Goal: Task Accomplishment & Management: Complete application form

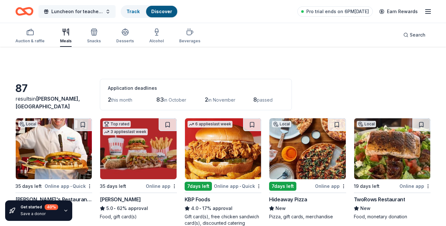
scroll to position [103, 0]
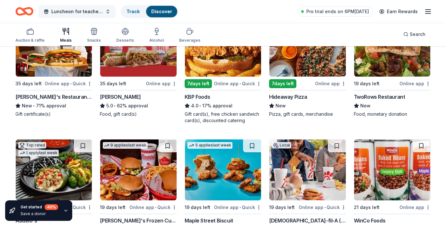
click at [82, 12] on span "Luncheon for teachers and staff" at bounding box center [76, 12] width 51 height 8
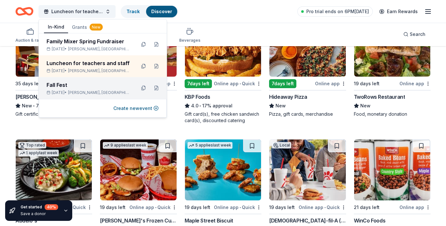
click at [76, 90] on div "Fall Fest Nov 07, 2025 • McKinney, TX" at bounding box center [89, 88] width 84 height 14
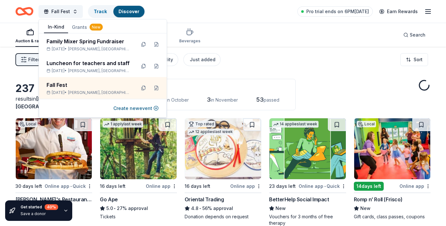
click at [331, 89] on div "237 results in McKinney, TX Application deadlines 17 this month 217 in October …" at bounding box center [222, 94] width 415 height 31
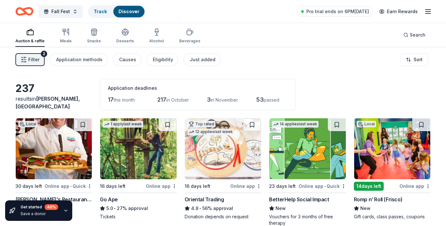
click at [332, 84] on div "237 results in McKinney, TX Application deadlines 17 this month 217 in October …" at bounding box center [222, 94] width 415 height 31
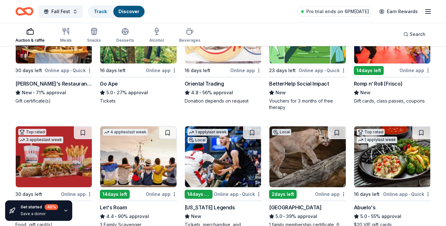
scroll to position [128, 0]
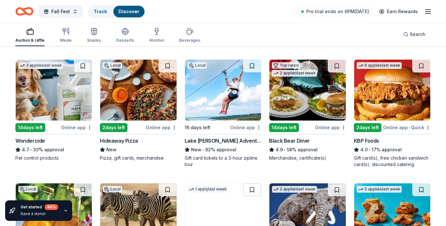
scroll to position [308, 0]
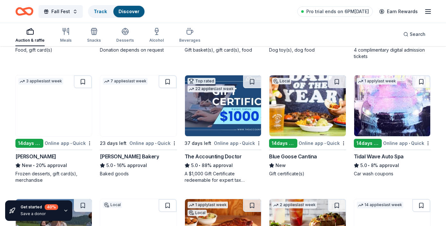
scroll to position [668, 0]
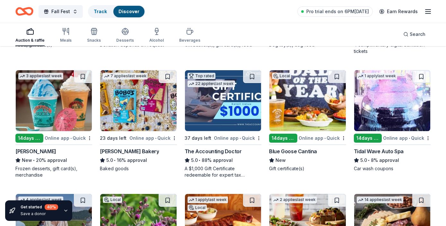
click at [62, 128] on img at bounding box center [54, 100] width 76 height 61
click at [439, 118] on div "237 results in McKinney, TX Application deadlines 17 this month 217 in October …" at bounding box center [223, 52] width 446 height 1347
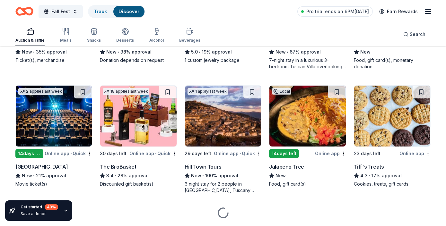
scroll to position [1168, 0]
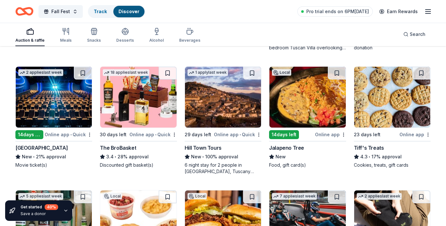
click at [68, 114] on img at bounding box center [54, 97] width 76 height 61
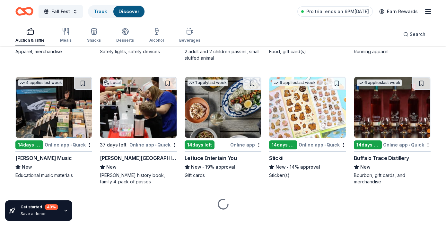
scroll to position [1908, 0]
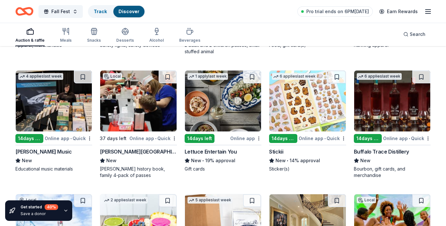
click at [282, 153] on div "Stickii" at bounding box center [276, 152] width 14 height 8
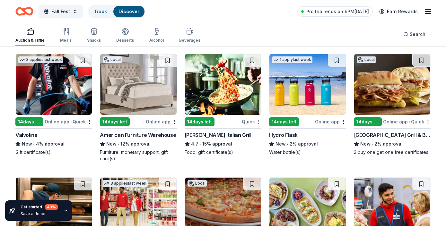
scroll to position [3406, 0]
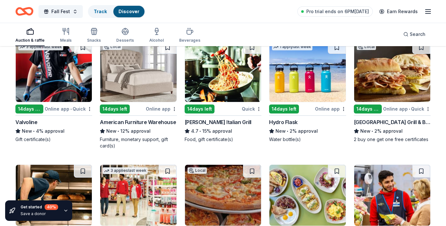
click at [302, 87] on img at bounding box center [307, 71] width 76 height 61
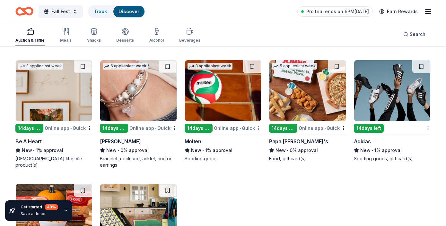
scroll to position [5699, 0]
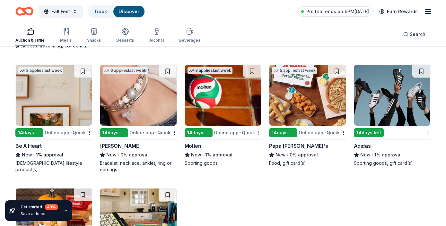
click at [213, 150] on div "Molten New • 1% approval Sporting goods" at bounding box center [223, 154] width 77 height 24
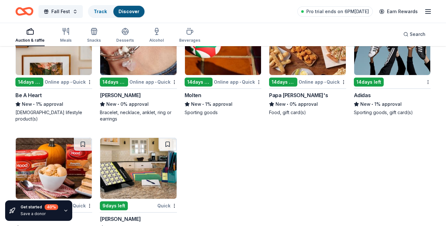
scroll to position [5738, 0]
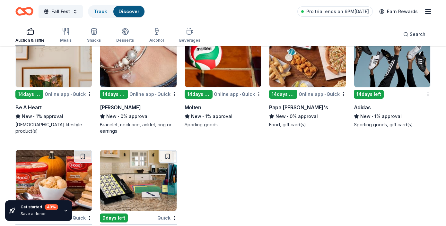
click at [122, 105] on div "Lizzy James" at bounding box center [120, 108] width 41 height 8
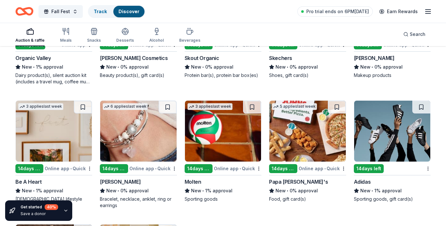
scroll to position [5648, 0]
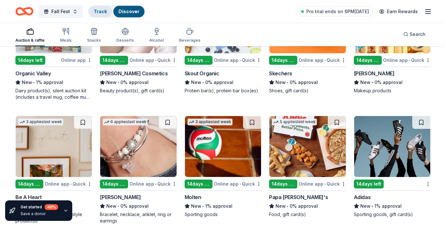
click at [94, 11] on link "Track" at bounding box center [100, 11] width 13 height 5
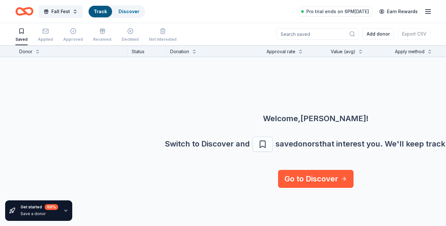
scroll to position [0, 0]
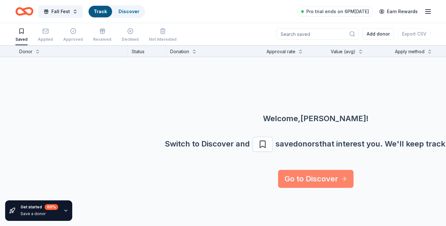
click at [322, 180] on link "Go to Discover" at bounding box center [315, 179] width 75 height 18
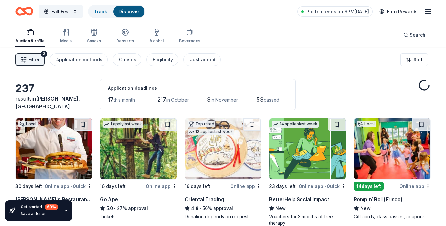
click at [29, 37] on div "Auction & raffle" at bounding box center [29, 35] width 29 height 15
click at [347, 83] on div "237 results in McKinney, TX Application deadlines 17 this month 217 in October …" at bounding box center [222, 94] width 415 height 31
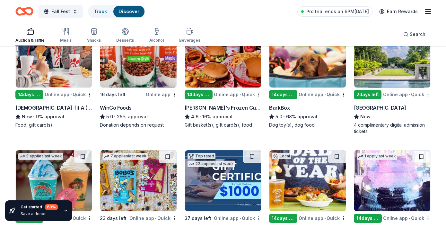
scroll to position [604, 0]
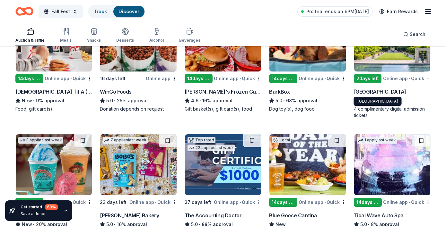
click at [367, 92] on div "Dallas Arboretum and Botanical Garden" at bounding box center [380, 92] width 52 height 8
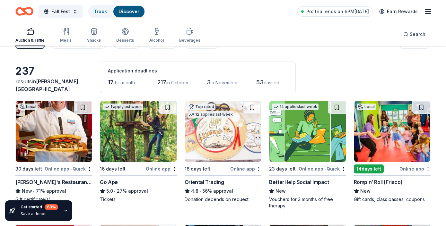
scroll to position [0, 0]
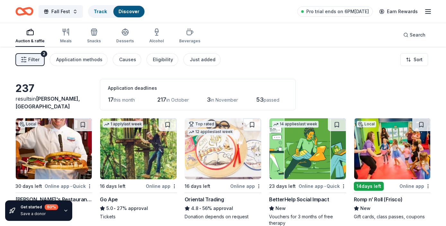
click at [273, 60] on div "Filter 2 Application methods Causes Eligibility Just added Sort" at bounding box center [223, 60] width 446 height 26
click at [64, 8] on span "Fall Fest" at bounding box center [60, 12] width 19 height 8
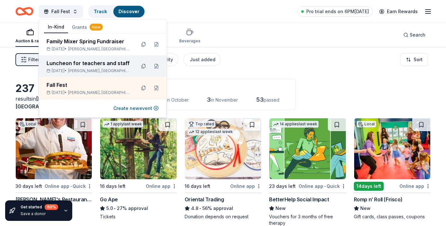
click at [101, 67] on div "Luncheon for teachers and staff" at bounding box center [89, 63] width 84 height 8
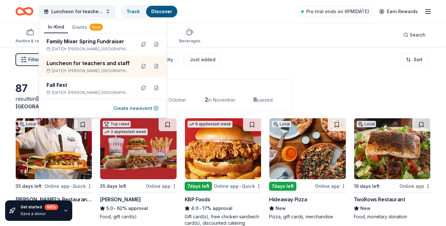
click at [261, 44] on div "Auction & raffle Meals Snacks Desserts Alcohol Beverages Search" at bounding box center [222, 35] width 415 height 24
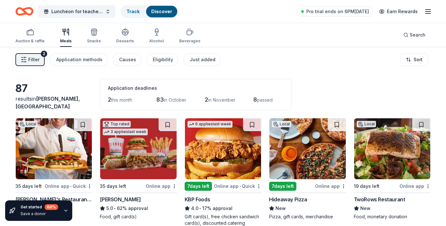
click at [27, 12] on icon "Home" at bounding box center [24, 11] width 18 height 15
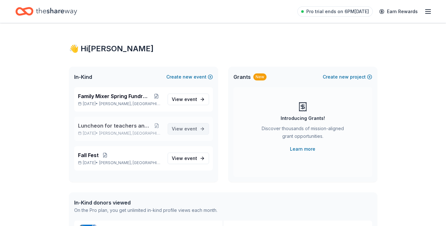
click at [190, 127] on span "event" at bounding box center [190, 128] width 13 height 5
click at [190, 132] on span "View event" at bounding box center [184, 129] width 25 height 8
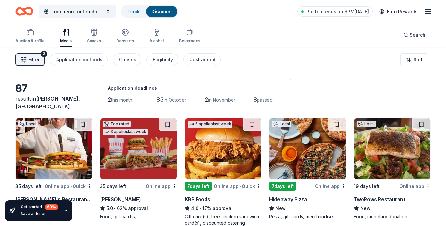
click at [363, 83] on div "87 results in McKinney, TX Application deadlines 2 this month 83 in October 2 i…" at bounding box center [222, 94] width 415 height 31
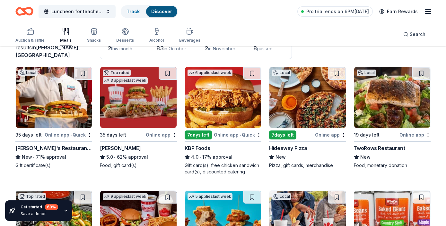
scroll to position [39, 0]
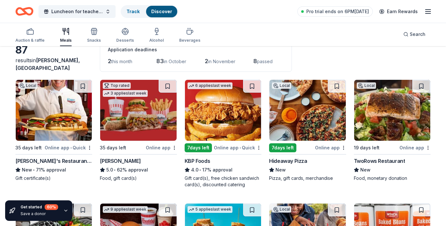
click at [308, 113] on img at bounding box center [307, 110] width 76 height 61
click at [360, 57] on div "87 results in McKinney, TX Application deadlines 2 this month 83 in October 2 i…" at bounding box center [222, 55] width 415 height 31
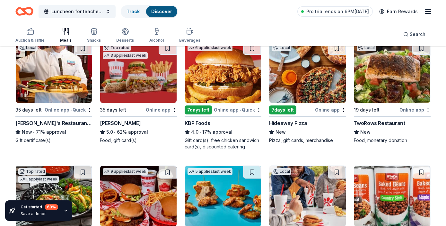
scroll to position [77, 0]
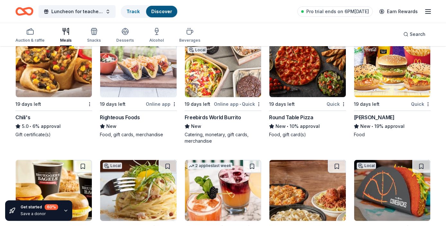
scroll to position [822, 0]
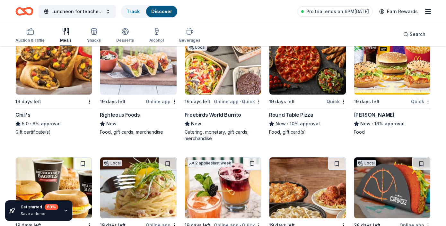
click at [305, 113] on div "Round Table Pizza" at bounding box center [291, 115] width 44 height 8
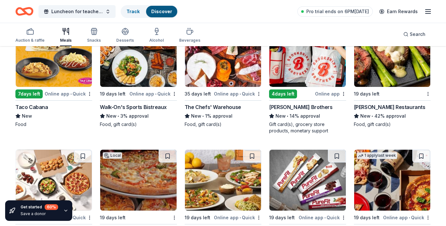
scroll to position [1568, 0]
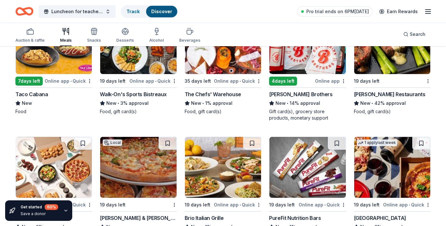
click at [385, 92] on div "Perry's Restaurants" at bounding box center [390, 95] width 72 height 8
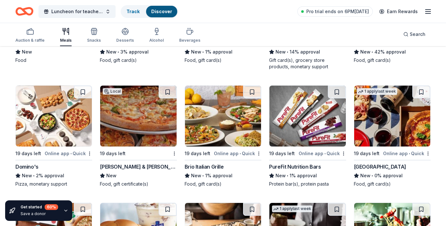
scroll to position [1632, 0]
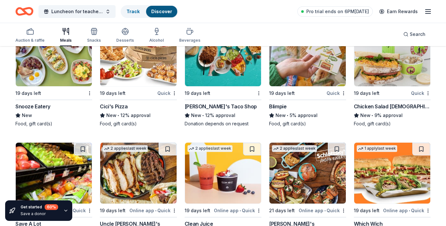
scroll to position [1902, 0]
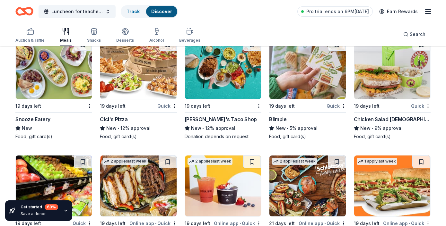
click at [392, 119] on div "Chicken Salad Chick" at bounding box center [392, 120] width 77 height 8
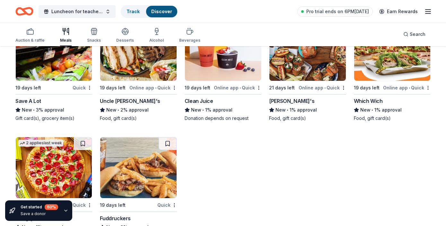
scroll to position [2025, 0]
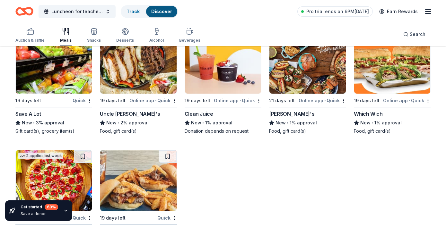
click at [114, 114] on div "Uncle Julio's" at bounding box center [130, 114] width 60 height 8
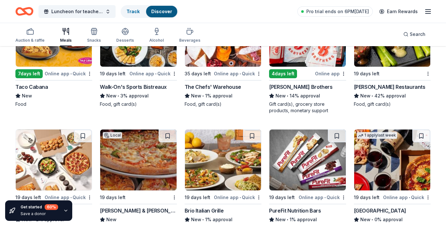
scroll to position [1588, 0]
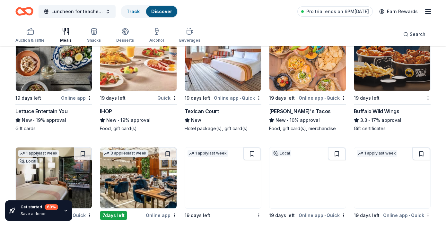
scroll to position [1061, 0]
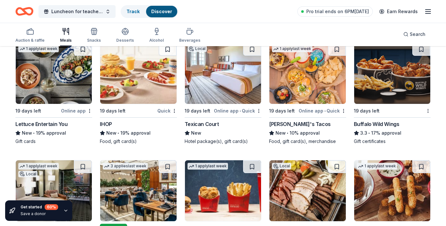
click at [286, 122] on div "[PERSON_NAME]'s Tacos" at bounding box center [300, 124] width 62 height 8
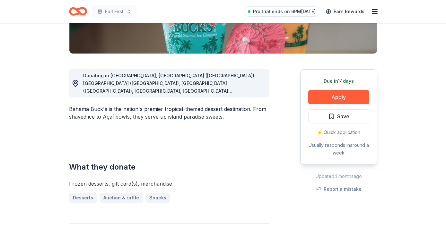
scroll to position [154, 0]
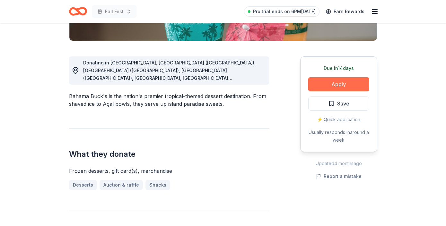
click at [341, 87] on button "Apply" at bounding box center [338, 84] width 61 height 14
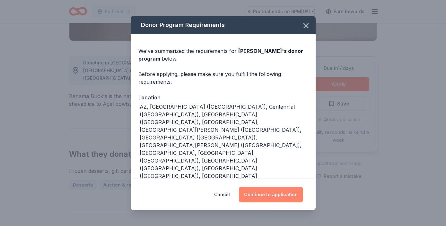
click at [270, 192] on button "Continue to application" at bounding box center [271, 194] width 64 height 15
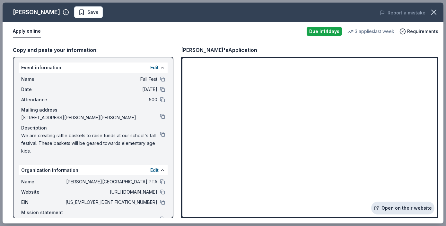
click at [407, 210] on link "Open on their website" at bounding box center [402, 208] width 63 height 13
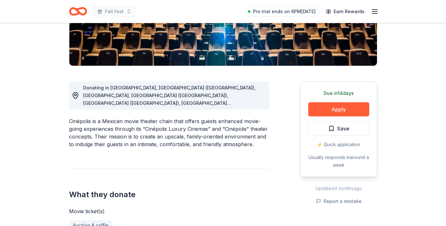
scroll to position [141, 0]
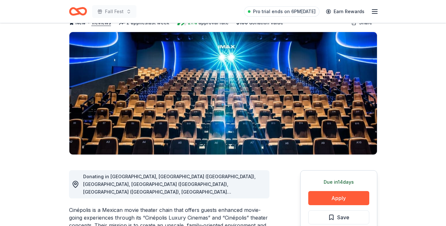
scroll to position [39, 0]
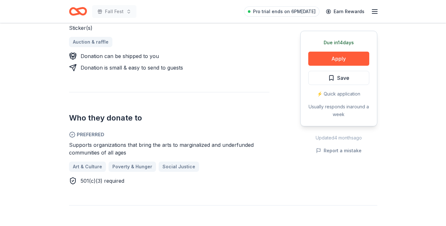
scroll to position [283, 0]
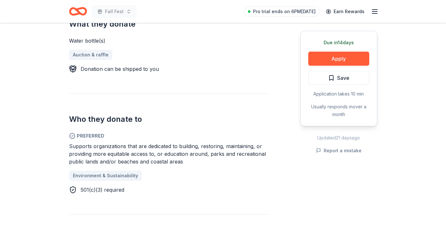
scroll to position [270, 0]
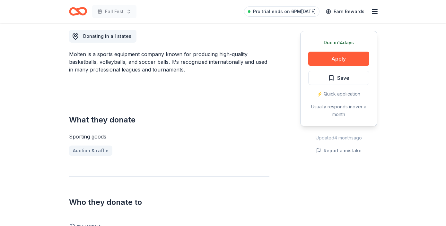
scroll to position [167, 0]
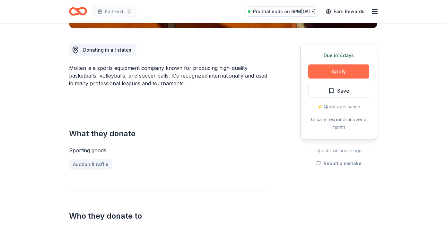
click at [332, 73] on button "Apply" at bounding box center [338, 72] width 61 height 14
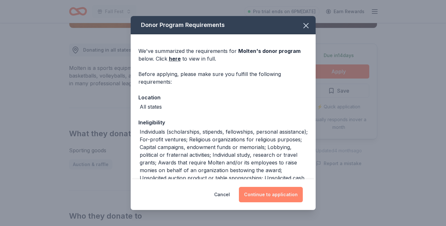
click at [258, 192] on button "Continue to application" at bounding box center [271, 194] width 64 height 15
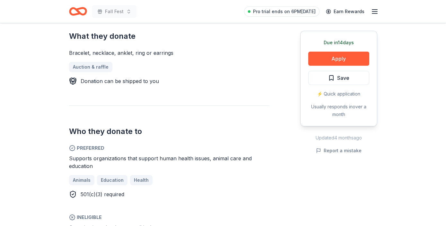
scroll to position [270, 0]
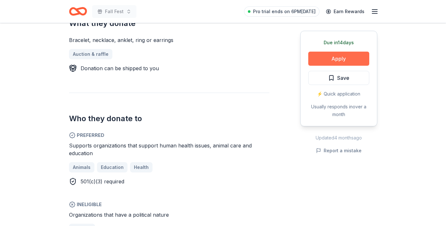
click at [336, 60] on button "Apply" at bounding box center [338, 59] width 61 height 14
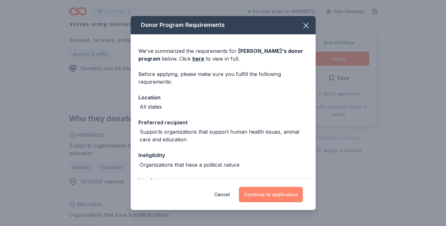
click at [279, 196] on button "Continue to application" at bounding box center [271, 194] width 64 height 15
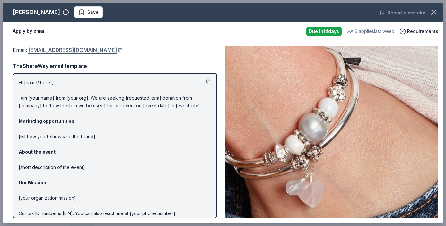
click at [72, 49] on link "donations@lizzyjames.com" at bounding box center [72, 50] width 89 height 8
click at [117, 50] on button at bounding box center [120, 50] width 6 height 5
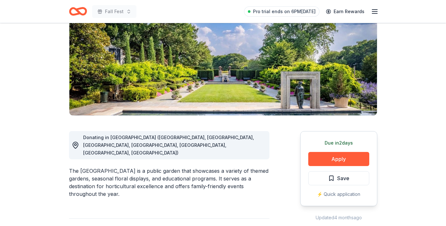
scroll to position [77, 0]
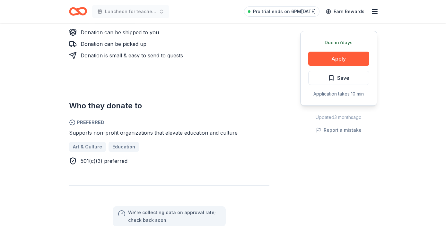
scroll to position [334, 0]
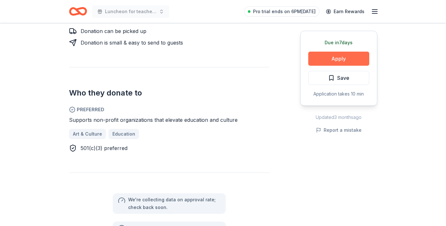
click at [341, 59] on button "Apply" at bounding box center [338, 59] width 61 height 14
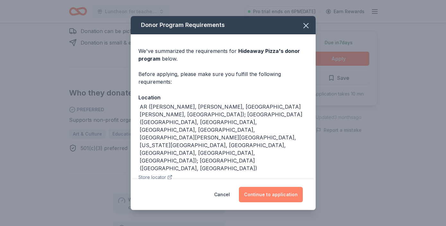
click at [260, 198] on button "Continue to application" at bounding box center [271, 194] width 64 height 15
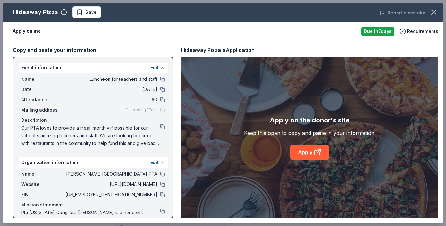
drag, startPoint x: 74, startPoint y: 208, endPoint x: 122, endPoint y: 211, distance: 47.9
click at [122, 212] on div "Mission statement Pta Texas Congress Susan Mcmullin is a nonprofit organization…" at bounding box center [93, 216] width 144 height 31
click at [311, 153] on link "Apply" at bounding box center [309, 152] width 39 height 15
drag, startPoint x: 21, startPoint y: 127, endPoint x: 117, endPoint y: 136, distance: 96.5
click at [117, 136] on div "Name Luncheon for teachers and staff Date 11/12/25 Attendance 60 Mailing addres…" at bounding box center [93, 111] width 149 height 77
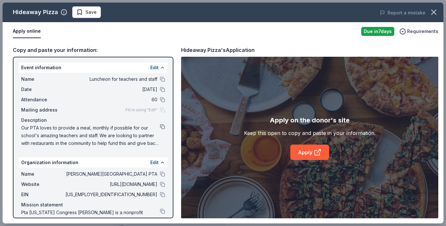
click at [160, 126] on button at bounding box center [162, 126] width 5 height 5
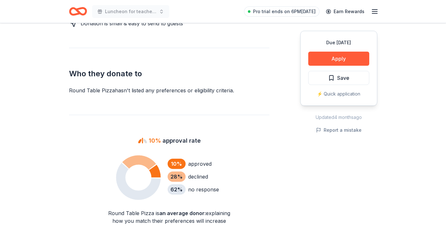
scroll to position [360, 0]
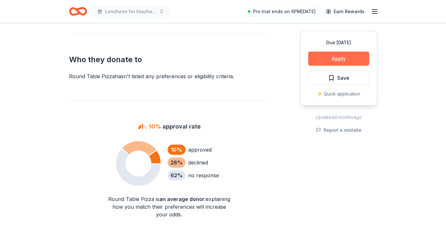
click at [332, 57] on button "Apply" at bounding box center [338, 59] width 61 height 14
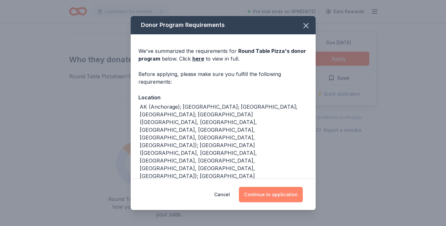
click at [259, 190] on button "Continue to application" at bounding box center [271, 194] width 64 height 15
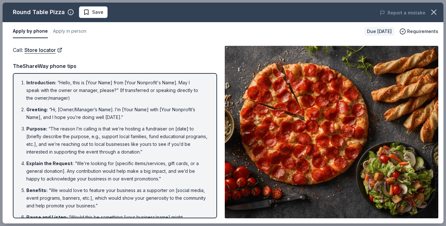
click at [216, 55] on div "Call : Store locator TheShareWay phone tips Introduction : “Hello, this is [You…" at bounding box center [115, 132] width 204 height 173
click at [159, 127] on li "Purpose : “The reason I’m calling is that we’re hosting a fundraiser on [date] …" at bounding box center [116, 140] width 181 height 31
drag, startPoint x: 145, startPoint y: 103, endPoint x: 172, endPoint y: 201, distance: 100.9
click at [172, 201] on ol "Introduction : “Hello, this is [Your Name] from [Your Nonprofit's Name]. May I …" at bounding box center [115, 198] width 193 height 238
drag, startPoint x: 220, startPoint y: 145, endPoint x: 212, endPoint y: 70, distance: 75.9
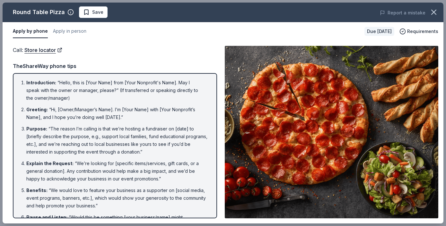
click at [213, 70] on div "Call : Store locator Call : Store locator TheShareWay phone tips Introduction :…" at bounding box center [223, 132] width 441 height 183
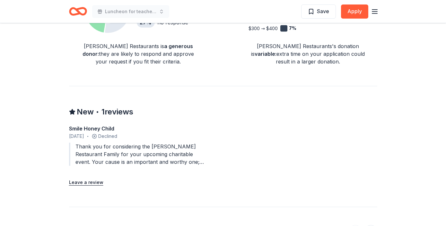
scroll to position [540, 0]
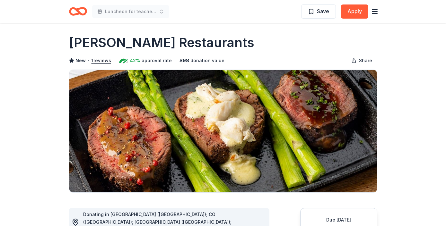
scroll to position [0, 0]
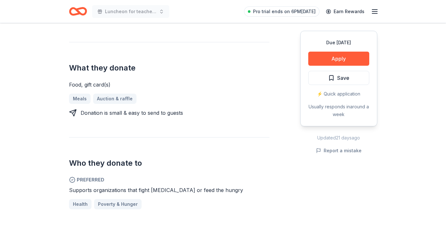
scroll to position [257, 0]
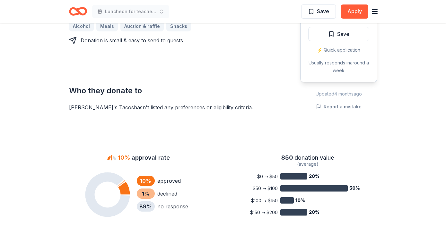
scroll to position [321, 0]
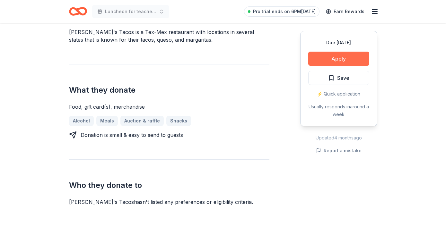
click at [353, 57] on button "Apply" at bounding box center [338, 59] width 61 height 14
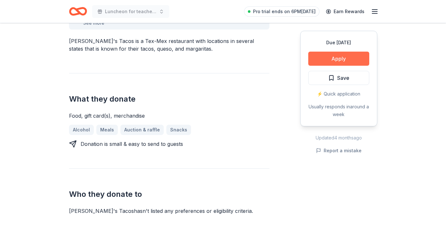
scroll to position [223, 0]
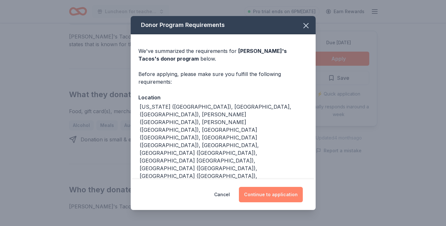
click at [269, 196] on button "Continue to application" at bounding box center [271, 194] width 64 height 15
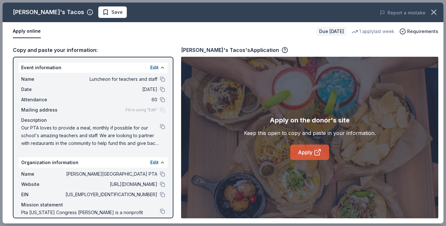
click at [307, 151] on link "Apply" at bounding box center [309, 152] width 39 height 15
